Goal: Find specific page/section: Find specific page/section

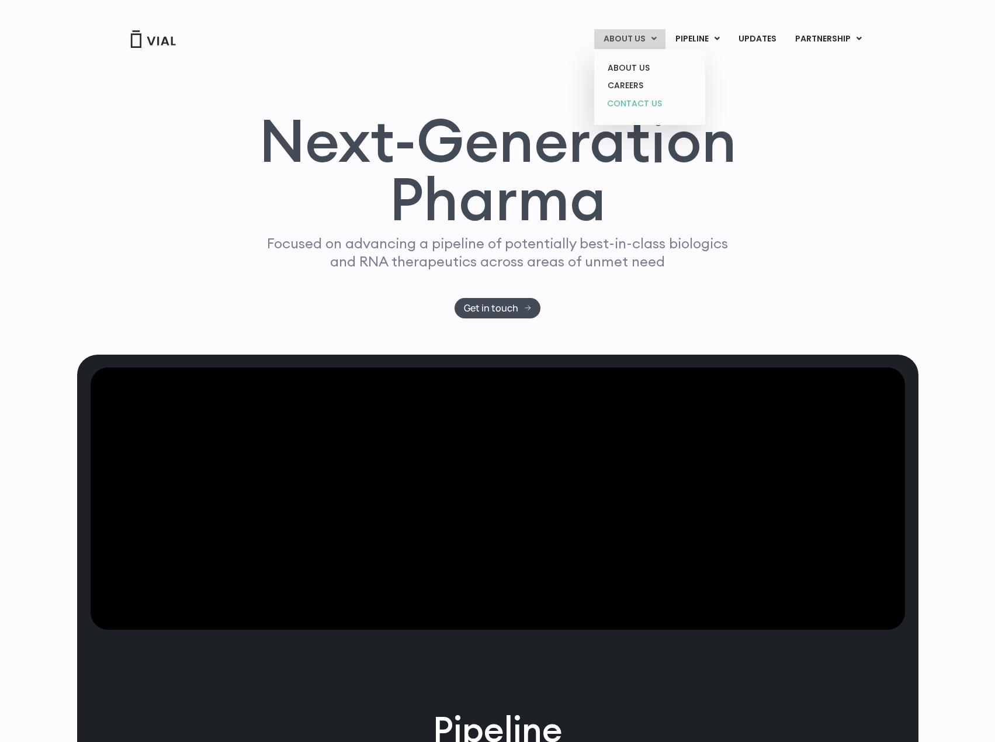
click at [633, 100] on link "CONTACT US" at bounding box center [649, 104] width 102 height 19
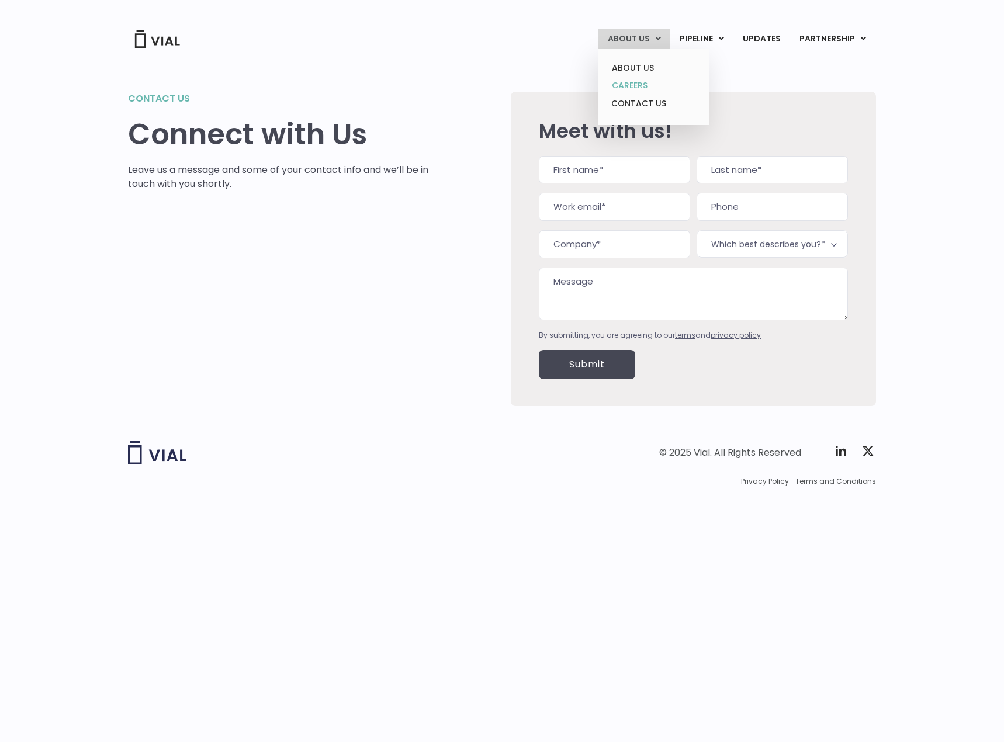
click at [629, 85] on link "CAREERS" at bounding box center [653, 86] width 102 height 18
